Goal: Task Accomplishment & Management: Manage account settings

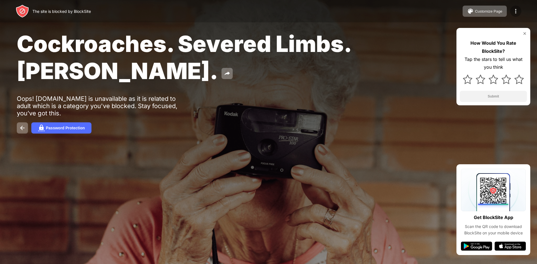
click at [511, 10] on div at bounding box center [515, 11] width 11 height 11
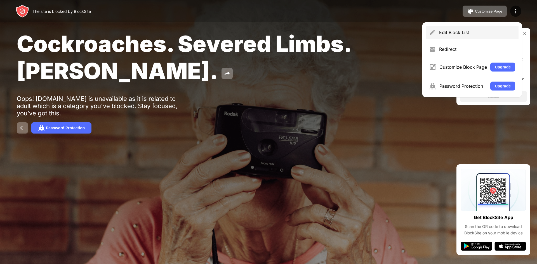
click at [455, 32] on div "Edit Block List" at bounding box center [477, 33] width 76 height 6
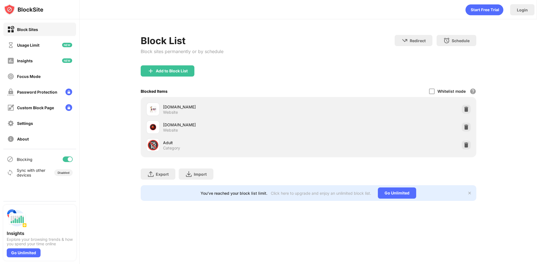
click at [67, 163] on div "Blocking" at bounding box center [39, 159] width 73 height 13
click at [67, 161] on div at bounding box center [68, 160] width 10 height 6
